Goal: Find specific page/section: Find specific page/section

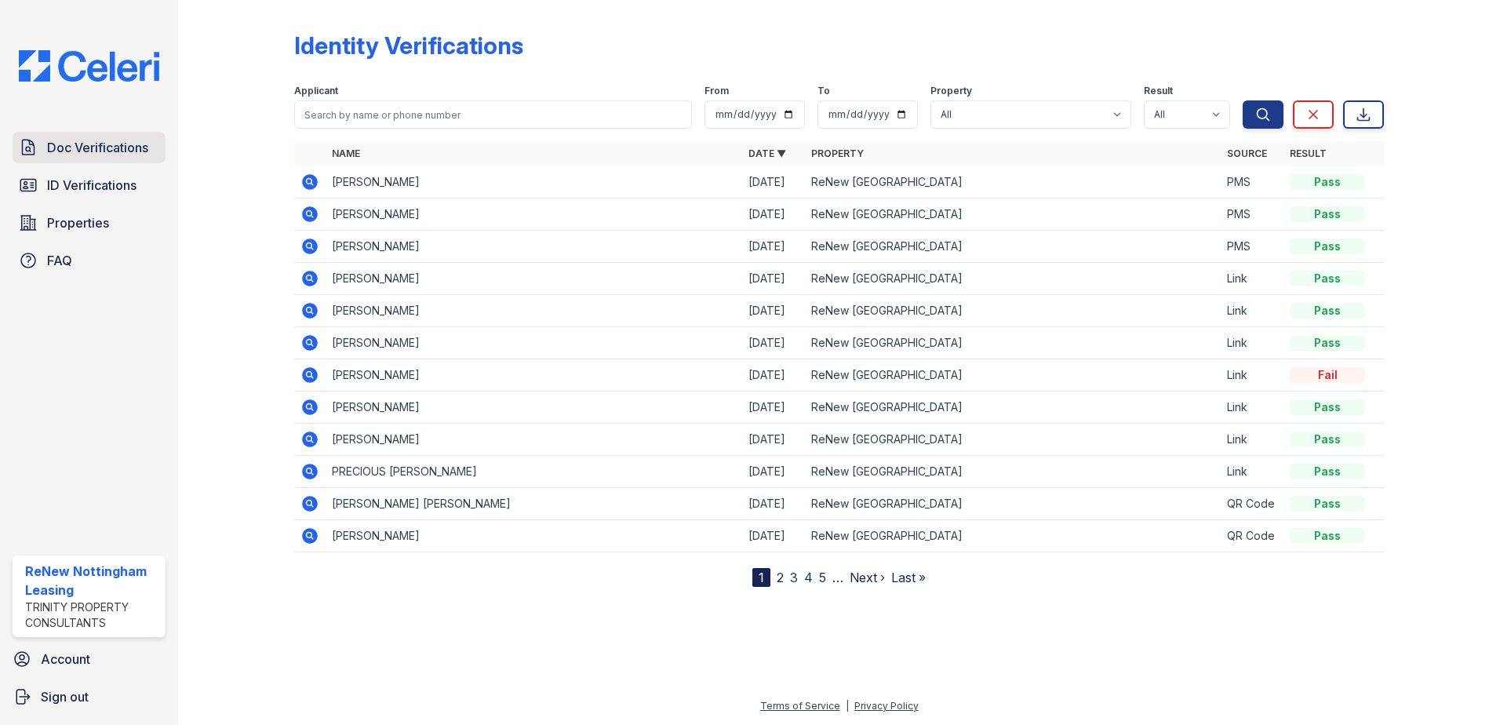
click at [66, 158] on link "Doc Verifications" at bounding box center [89, 147] width 153 height 31
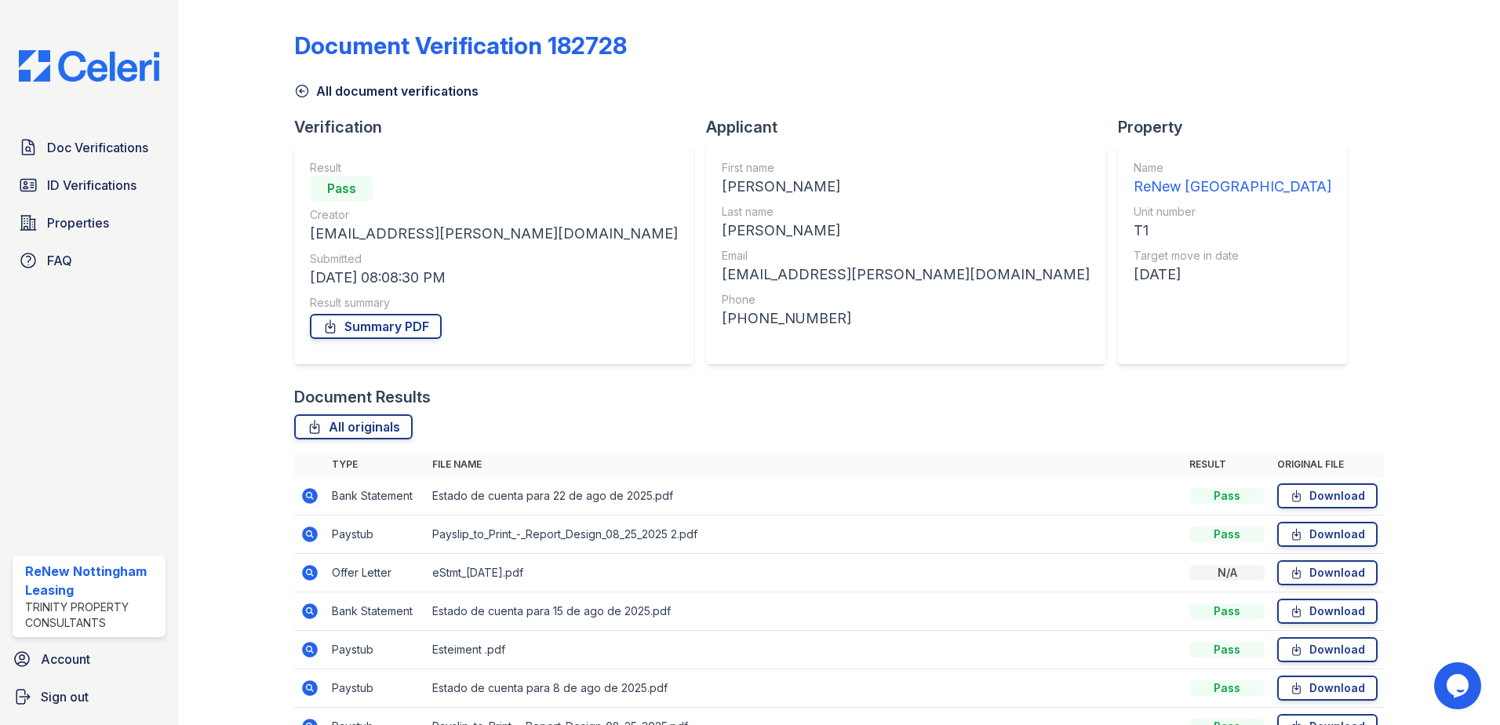
click at [302, 91] on icon at bounding box center [302, 91] width 12 height 12
